Goal: Transaction & Acquisition: Purchase product/service

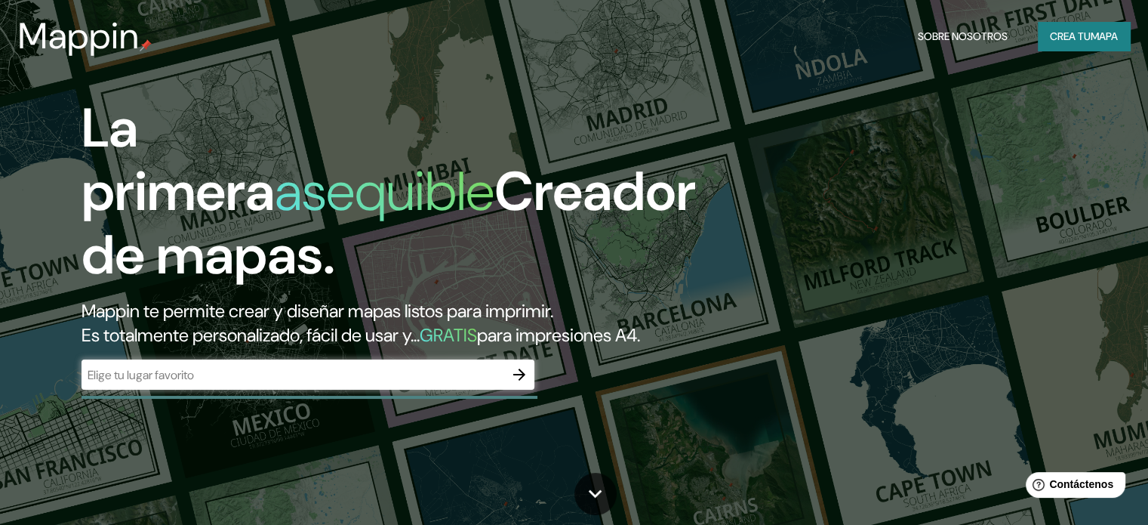
click at [453, 380] on div "La primera asequible Creador de mapas. Mappin te permite crear y diseñar mapas …" at bounding box center [368, 251] width 689 height 308
click at [454, 381] on div "La primera asequible Creador de mapas. Mappin te permite crear y diseñar mapas …" at bounding box center [368, 251] width 689 height 308
click at [453, 383] on div "La primera asequible Creador de mapas. Mappin te permite crear y diseñar mapas …" at bounding box center [368, 251] width 689 height 308
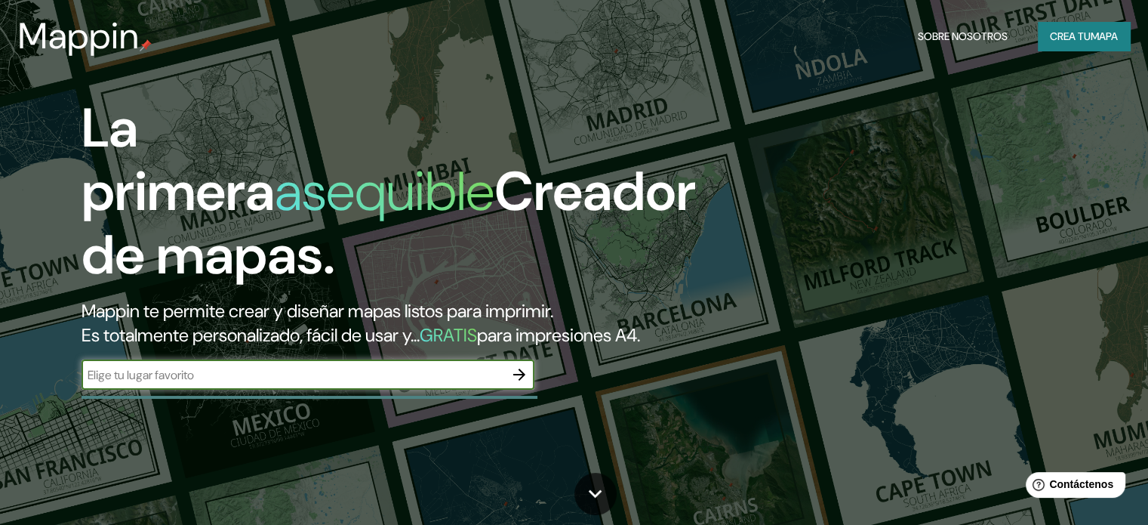
drag, startPoint x: 454, startPoint y: 392, endPoint x: 470, endPoint y: 384, distance: 18.6
click at [455, 384] on input "text" at bounding box center [293, 374] width 423 height 17
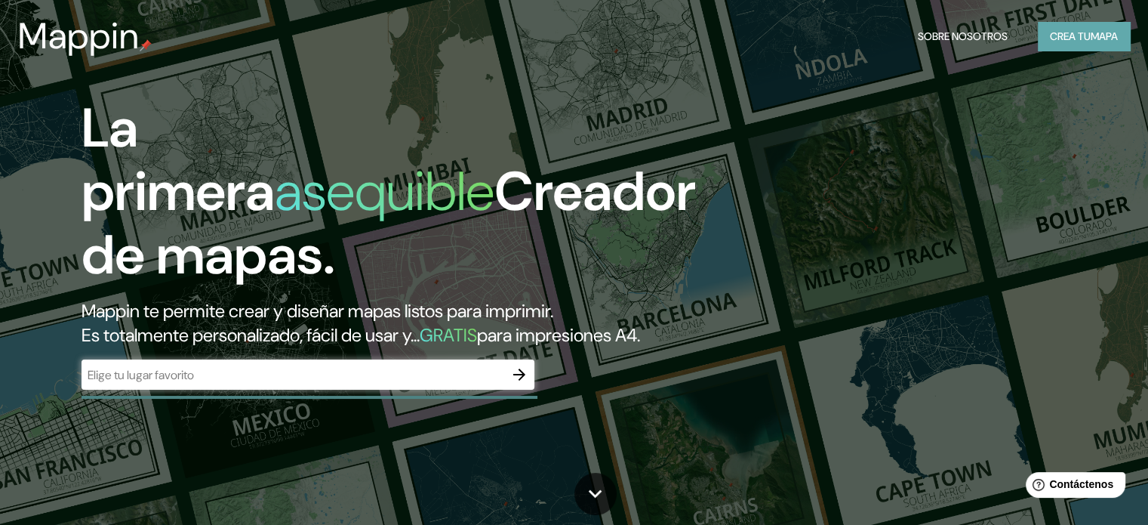
click at [1057, 38] on font "Crea tu" at bounding box center [1070, 36] width 41 height 14
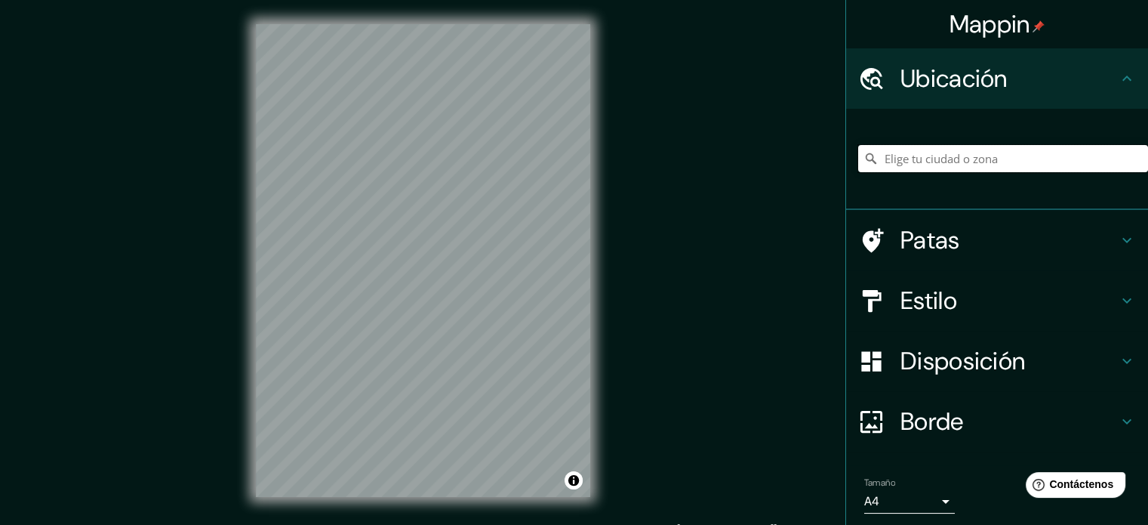
click at [903, 153] on input "Elige tu ciudad o zona" at bounding box center [1003, 158] width 290 height 27
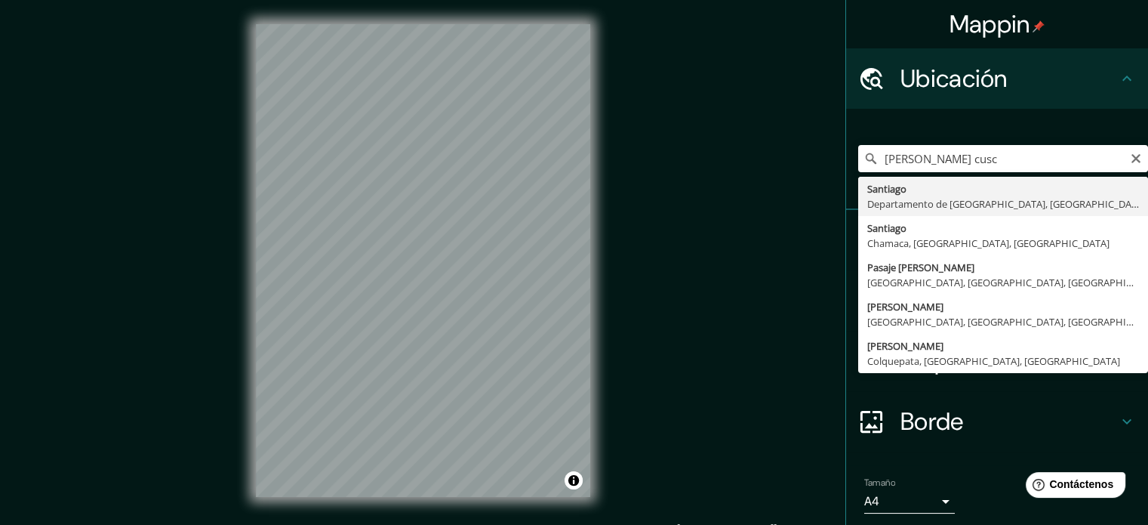
type input "[GEOGRAPHIC_DATA], [GEOGRAPHIC_DATA], [GEOGRAPHIC_DATA]"
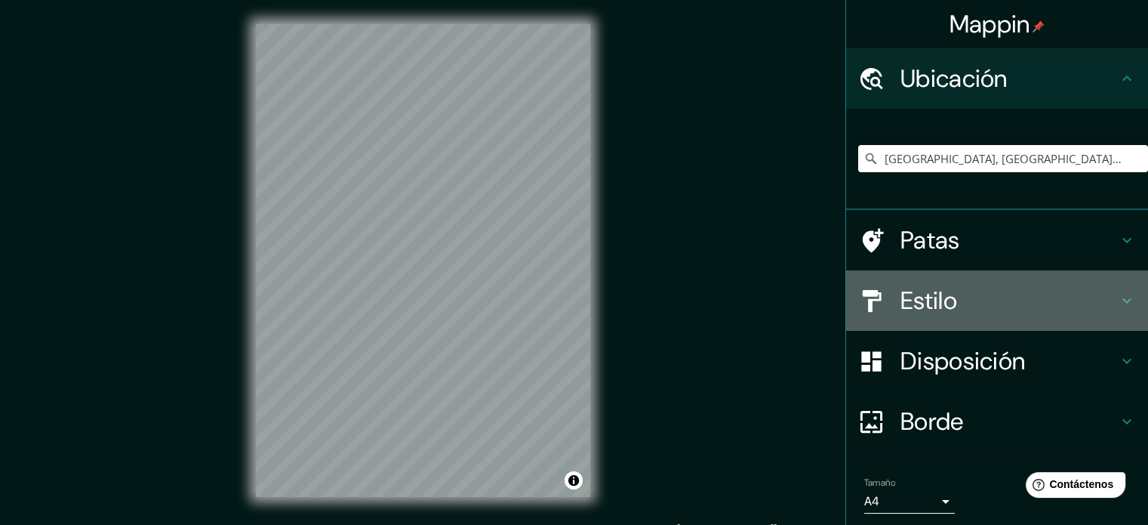
click at [986, 310] on h4 "Estilo" at bounding box center [1009, 300] width 217 height 30
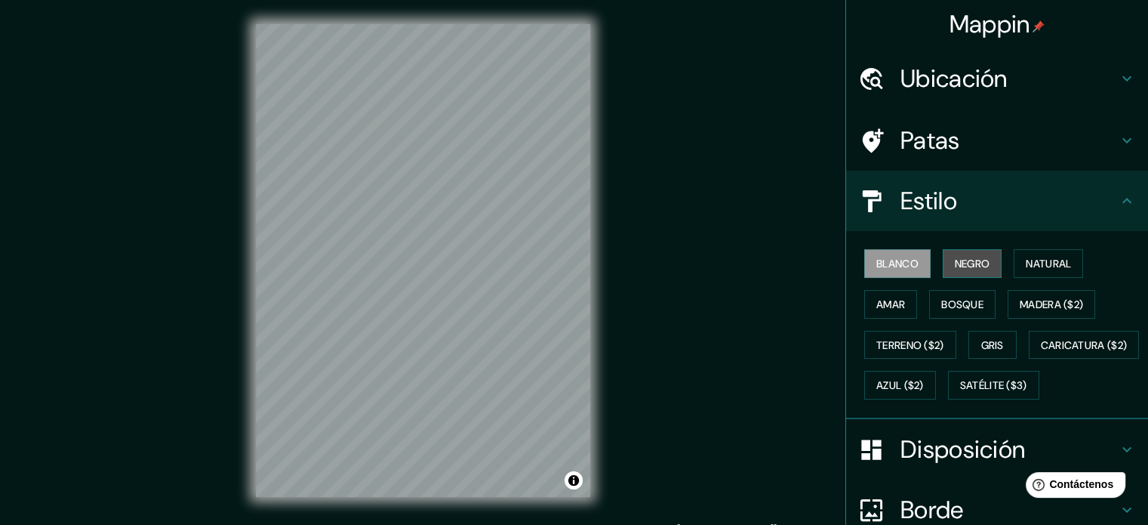
click at [972, 268] on font "Negro" at bounding box center [972, 264] width 35 height 14
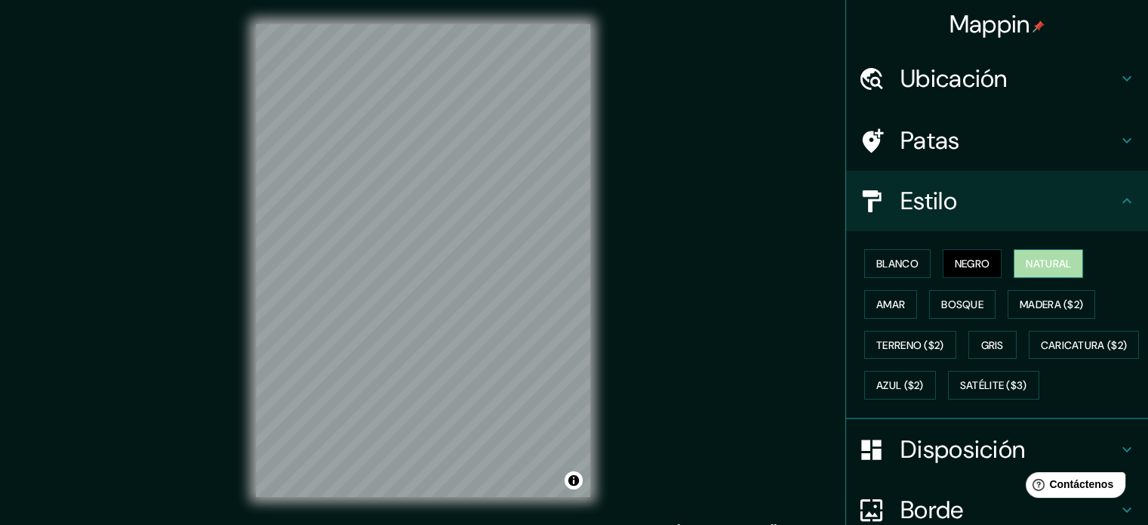
click at [1042, 257] on font "Natural" at bounding box center [1048, 264] width 45 height 14
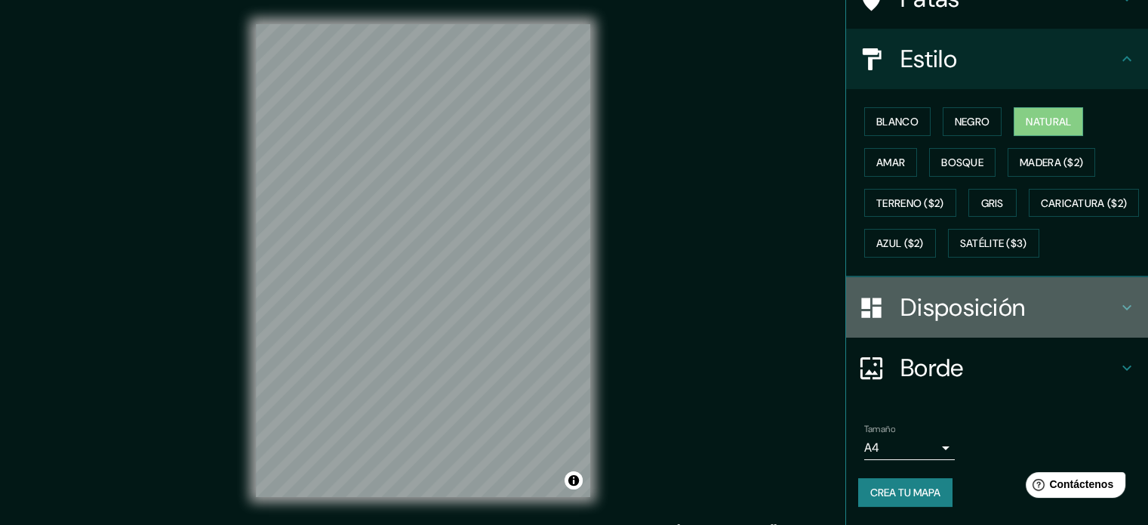
click at [942, 319] on font "Disposición" at bounding box center [963, 307] width 125 height 32
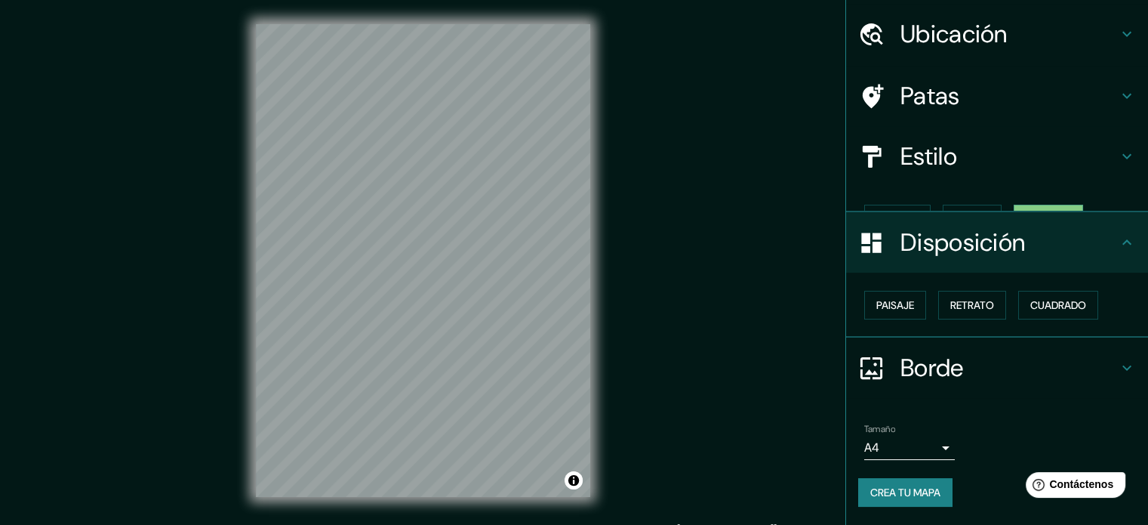
scroll to position [18, 0]
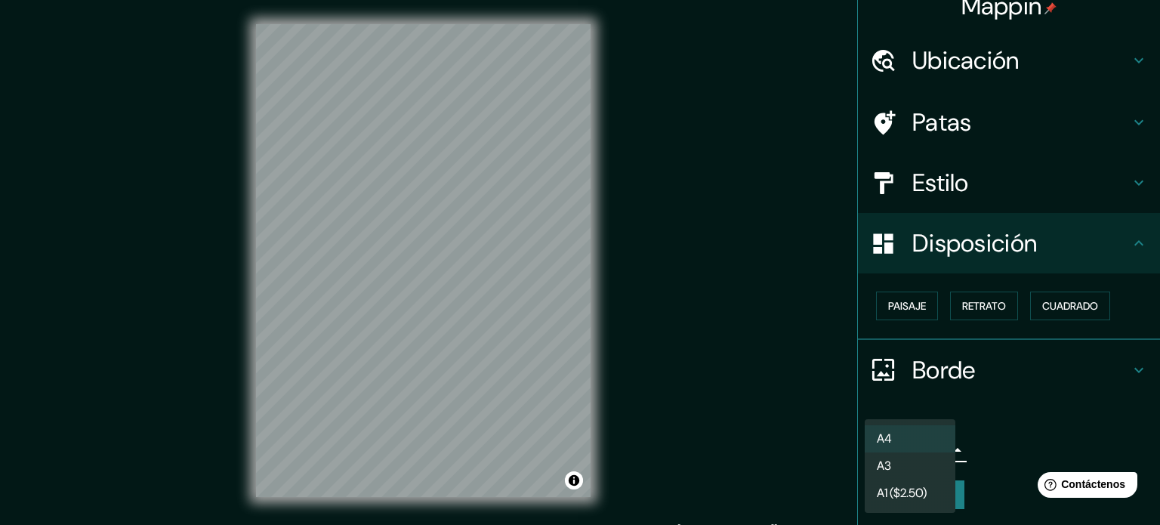
click at [919, 443] on body "Mappin Ubicación [GEOGRAPHIC_DATA], [GEOGRAPHIC_DATA], [GEOGRAPHIC_DATA] Patas …" at bounding box center [580, 262] width 1160 height 525
click at [892, 475] on li "A3" at bounding box center [909, 467] width 91 height 28
type input "a4"
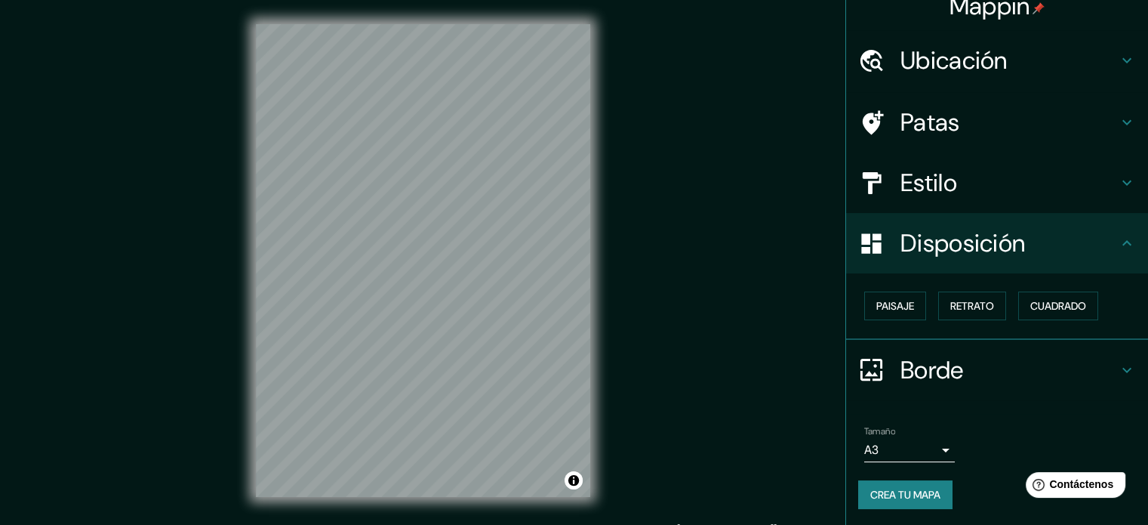
click at [607, 232] on div "© Mapbox © OpenStreetMap Improve this map" at bounding box center [423, 260] width 383 height 521
click at [603, 177] on div "© Mapbox © OpenStreetMap Improve this map" at bounding box center [423, 260] width 383 height 521
click at [604, 263] on div "© Mapbox © OpenStreetMap Improve this map" at bounding box center [423, 260] width 383 height 521
